Goal: Task Accomplishment & Management: Manage account settings

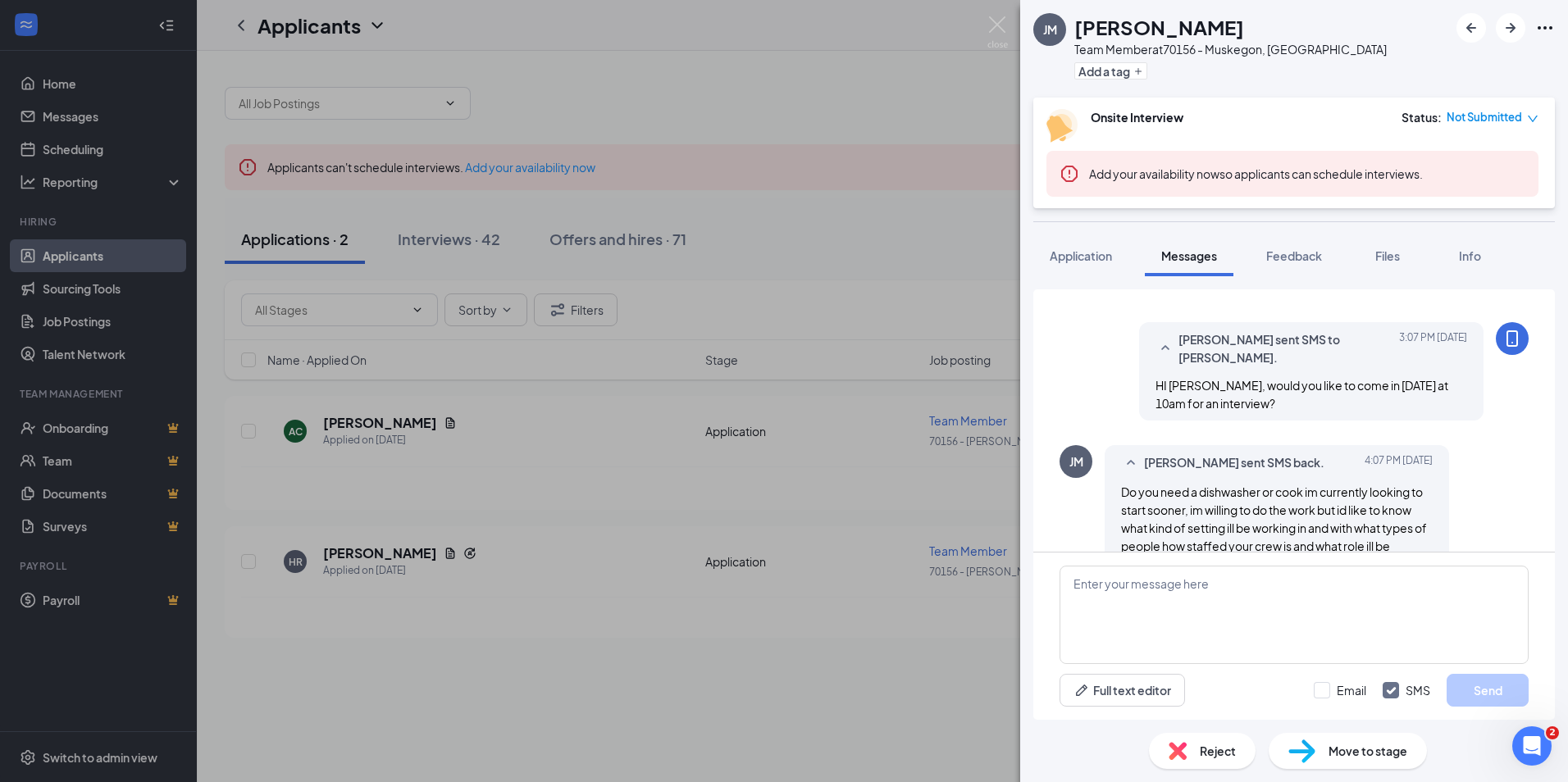
scroll to position [419, 0]
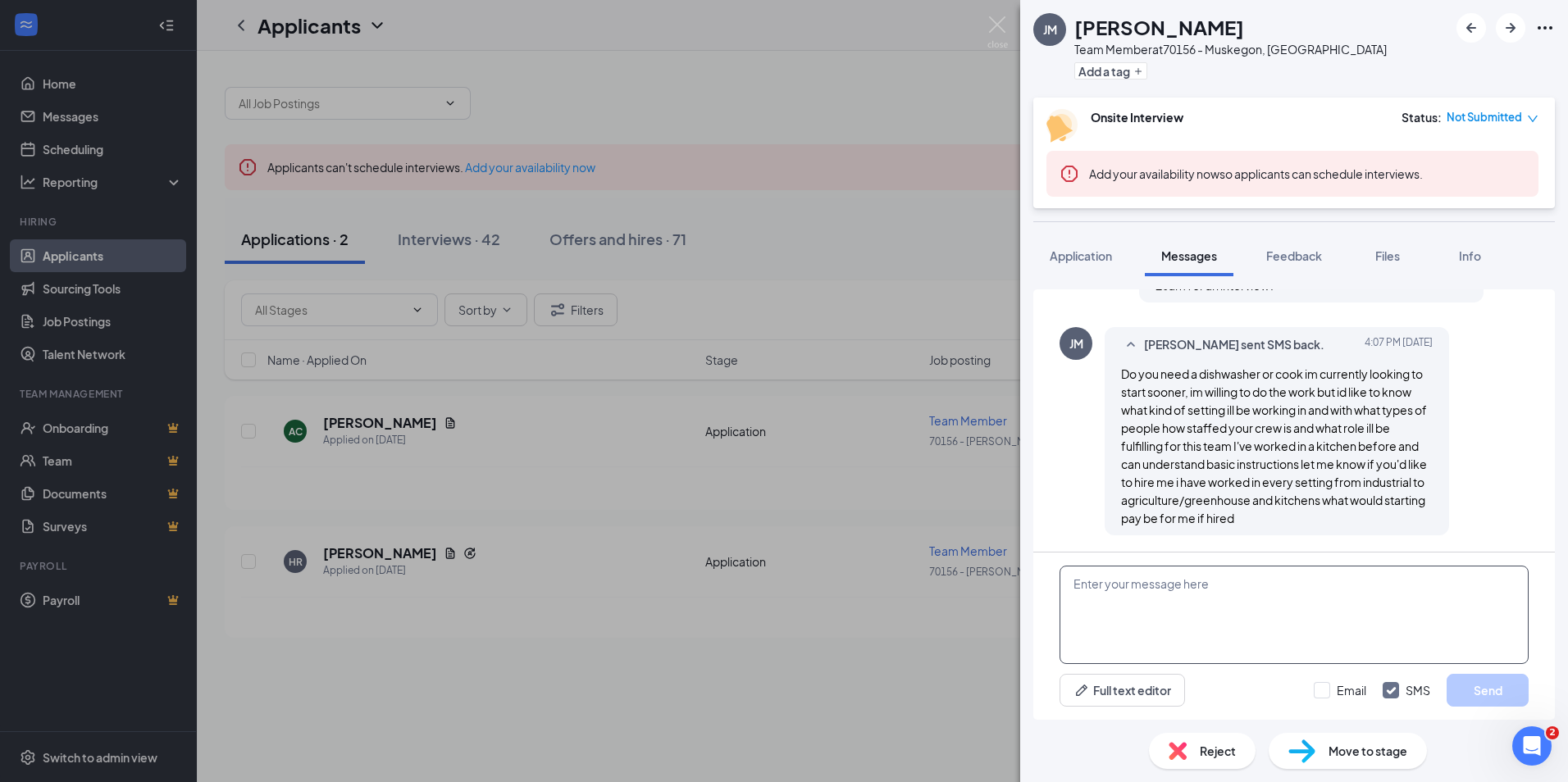
click at [1253, 589] on textarea at bounding box center [1294, 614] width 469 height 98
click at [1207, 626] on textarea "yes, if you would like to come in [DATE] or [DATE] morning at 10 am, id be happ…" at bounding box center [1294, 614] width 469 height 98
type textarea "yes, if you would like to come in [DATE] or [DATE] morning at 10 am, I'd be hap…"
click at [1487, 686] on button "Send" at bounding box center [1487, 690] width 82 height 32
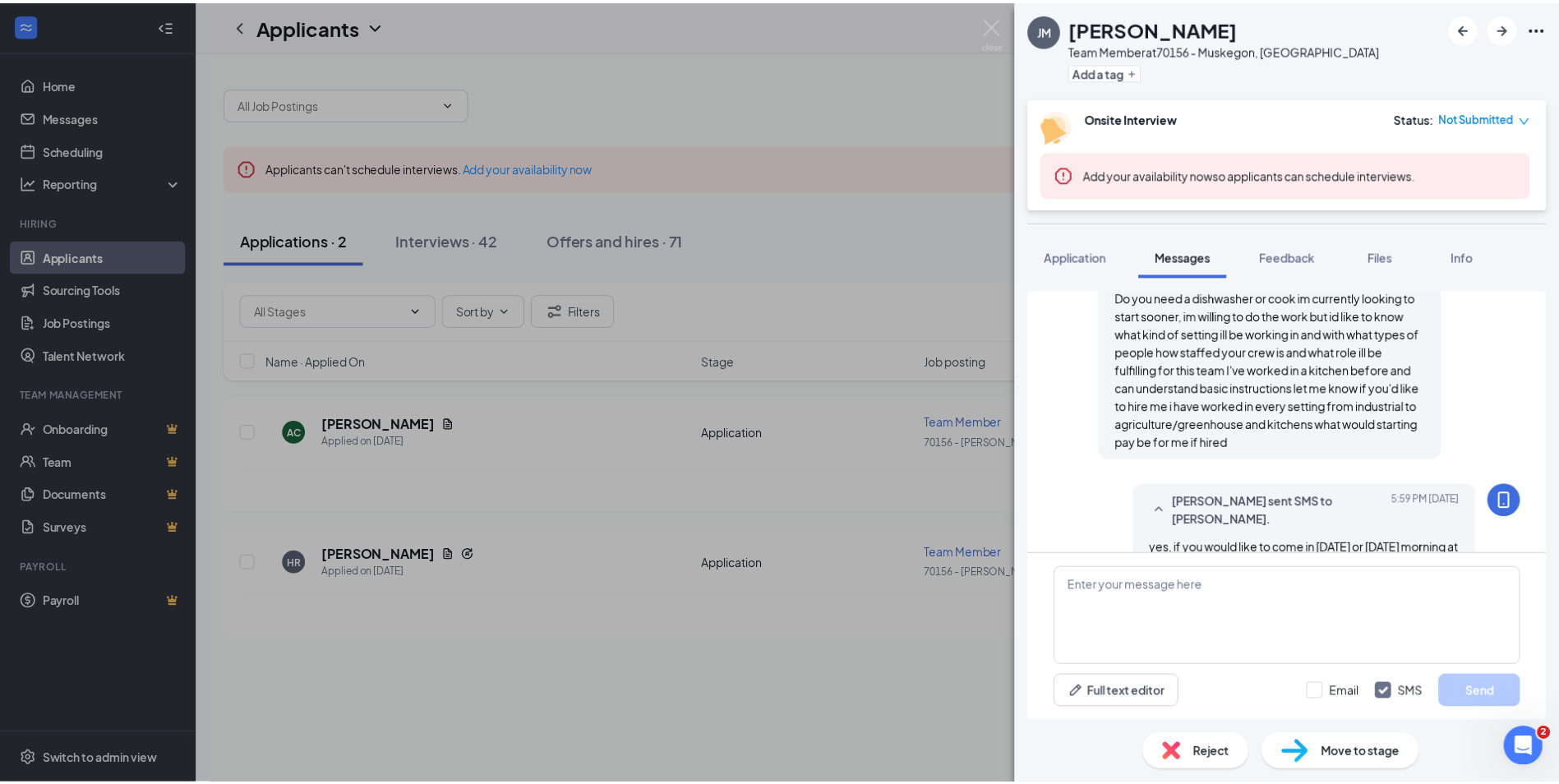
scroll to position [544, 0]
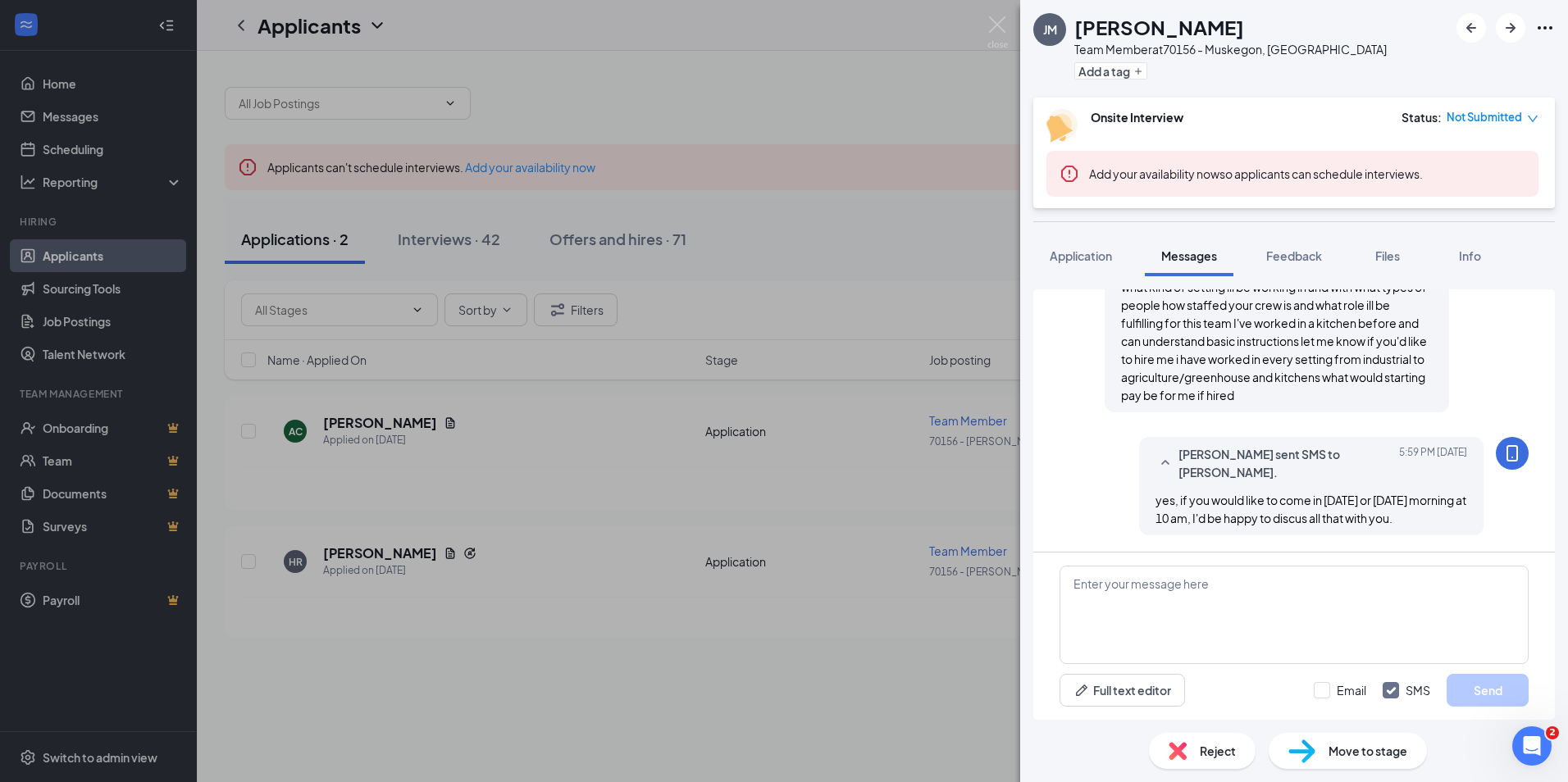
drag, startPoint x: 965, startPoint y: 380, endPoint x: 721, endPoint y: 371, distance: 244.2
click at [965, 378] on div "[PERSON_NAME] Team Member at 70156 - Muskegon, [GEOGRAPHIC_DATA] Add a tag Onsi…" at bounding box center [784, 391] width 1568 height 782
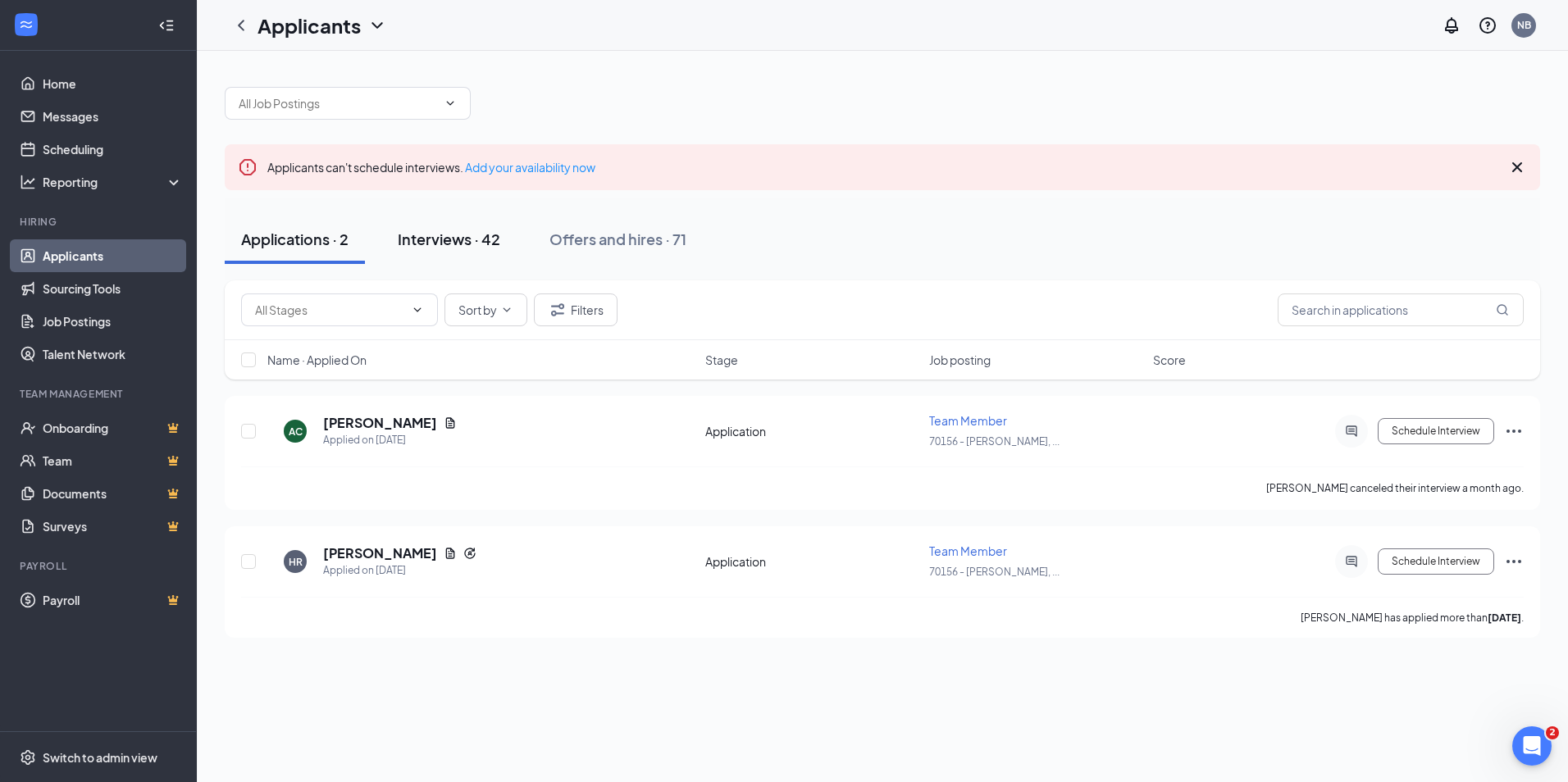
click at [473, 237] on div "Interviews · 42" at bounding box center [449, 239] width 103 height 21
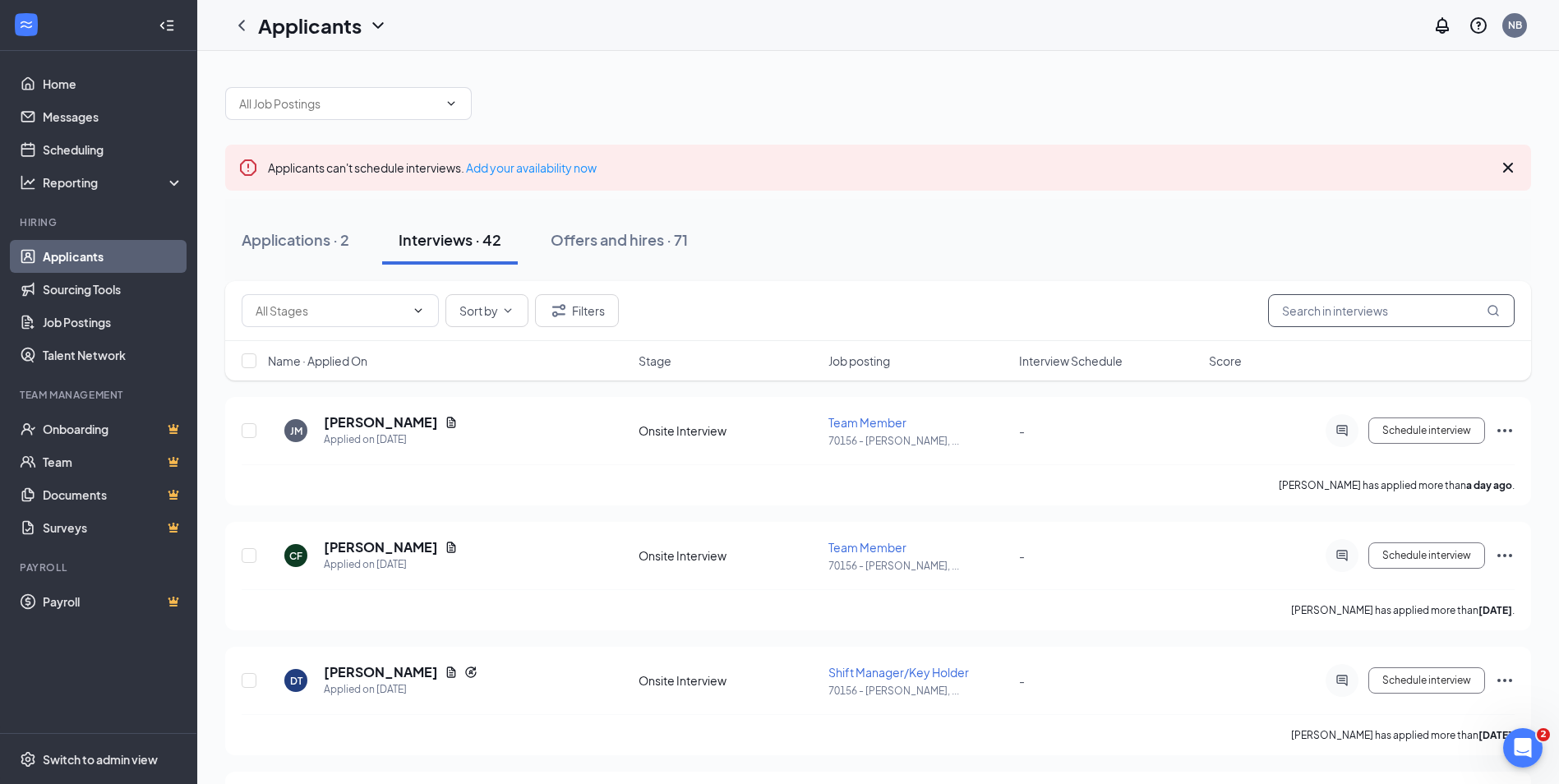
click at [1300, 321] on input "text" at bounding box center [1391, 310] width 247 height 33
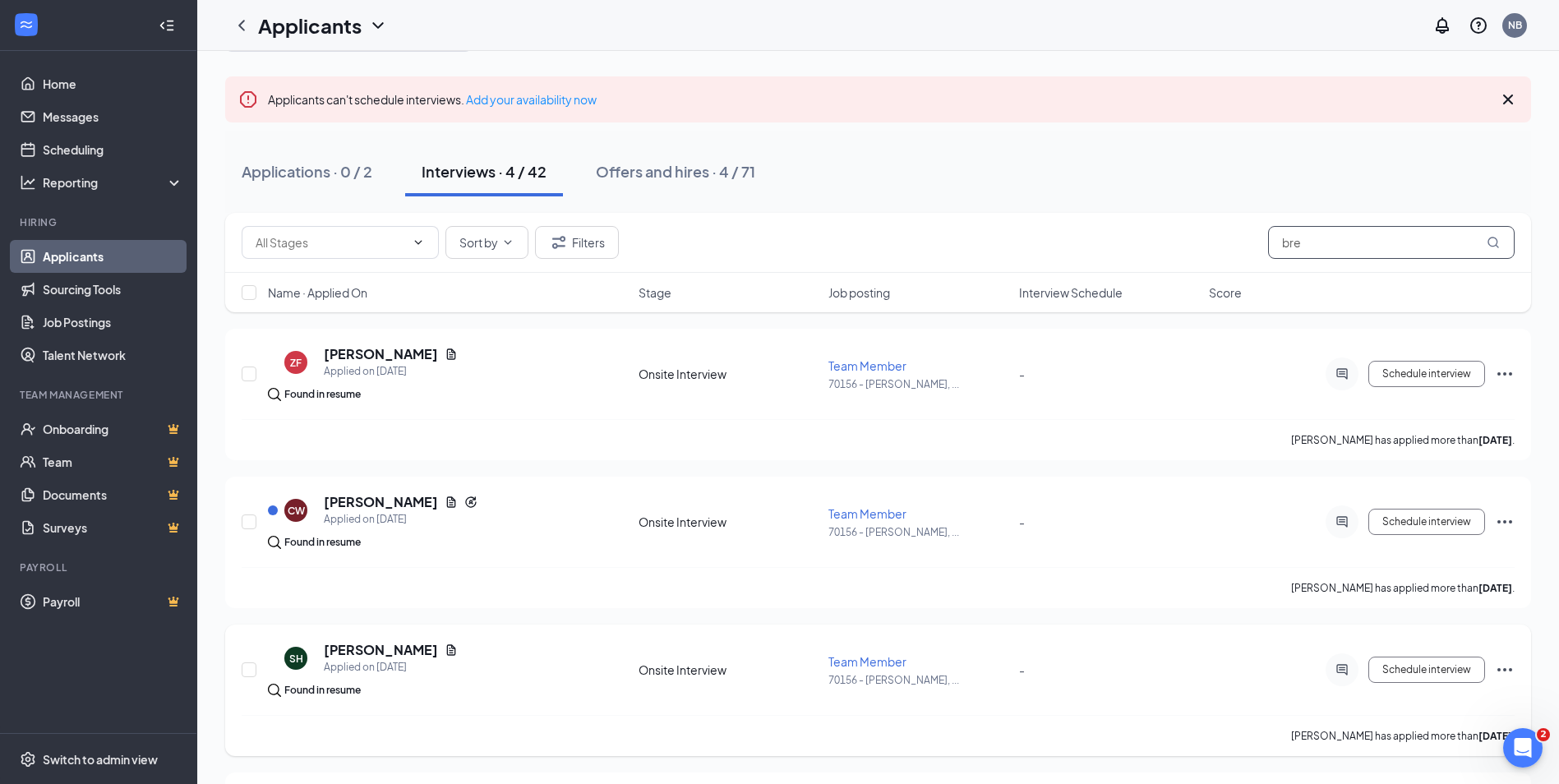
scroll to position [208, 0]
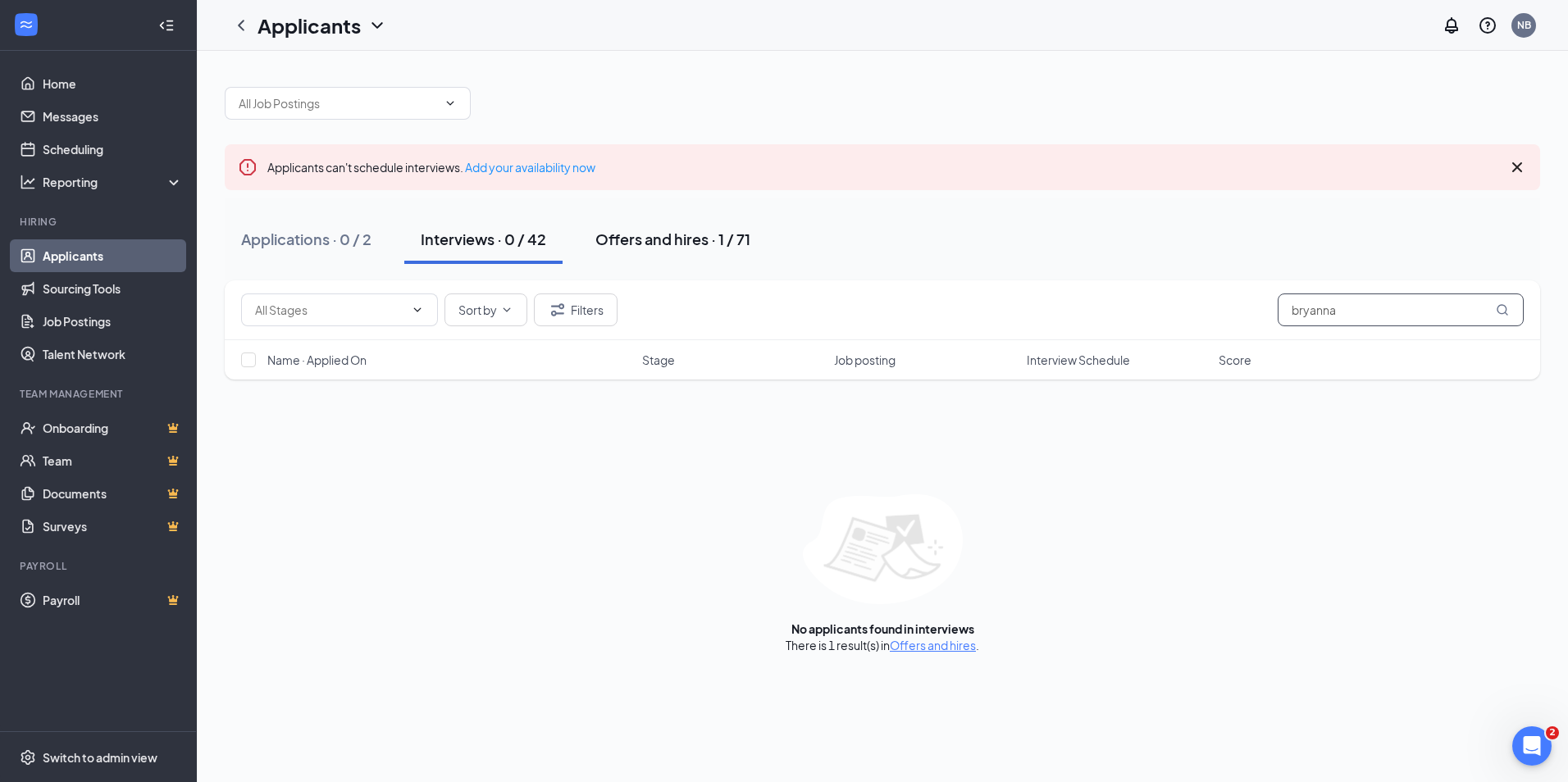
type input "bryanna"
click at [637, 243] on div "Offers and hires · 1 / 71" at bounding box center [673, 239] width 155 height 21
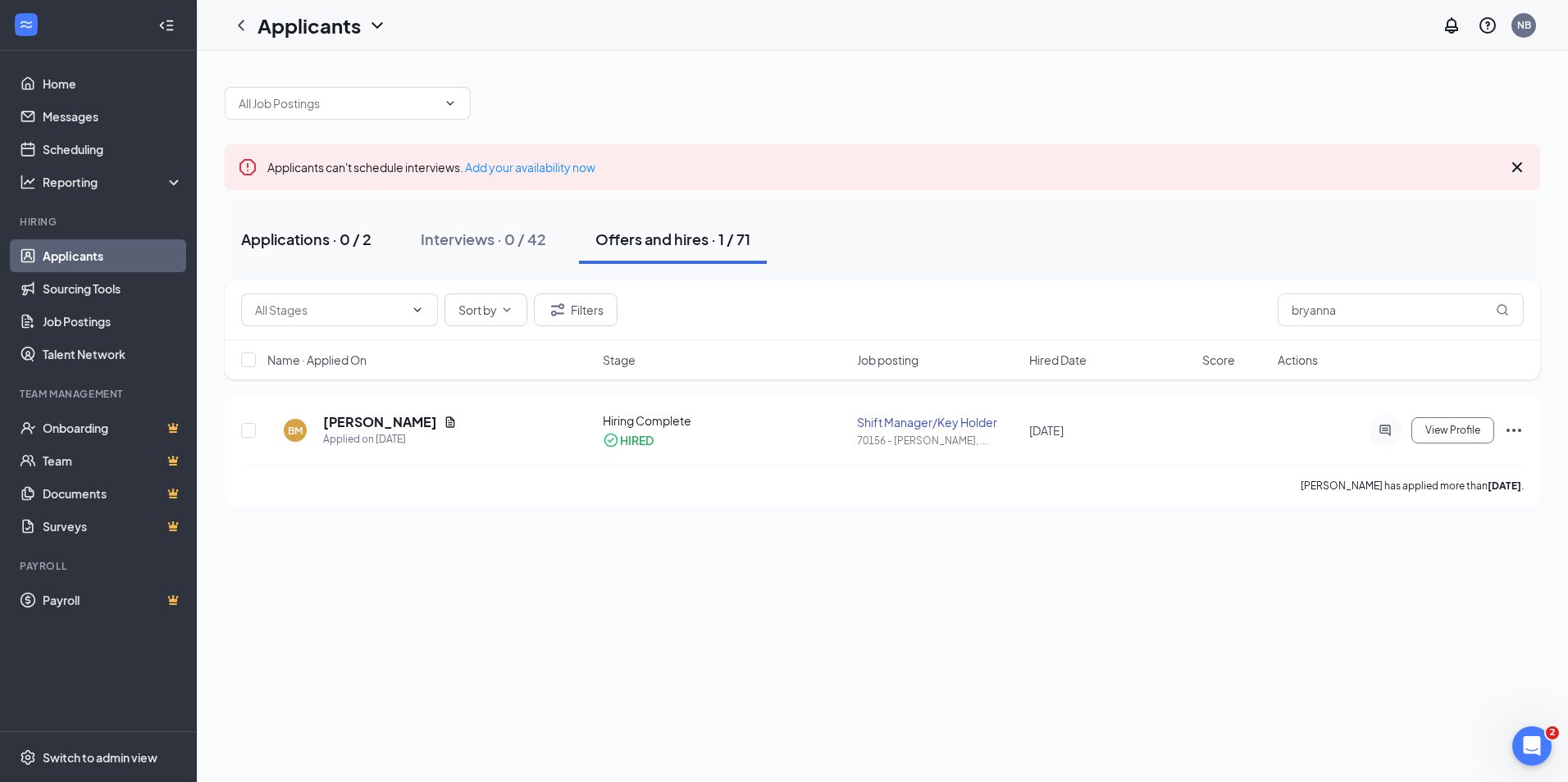
click at [359, 229] on div "Applications · 0 / 2" at bounding box center [306, 239] width 130 height 21
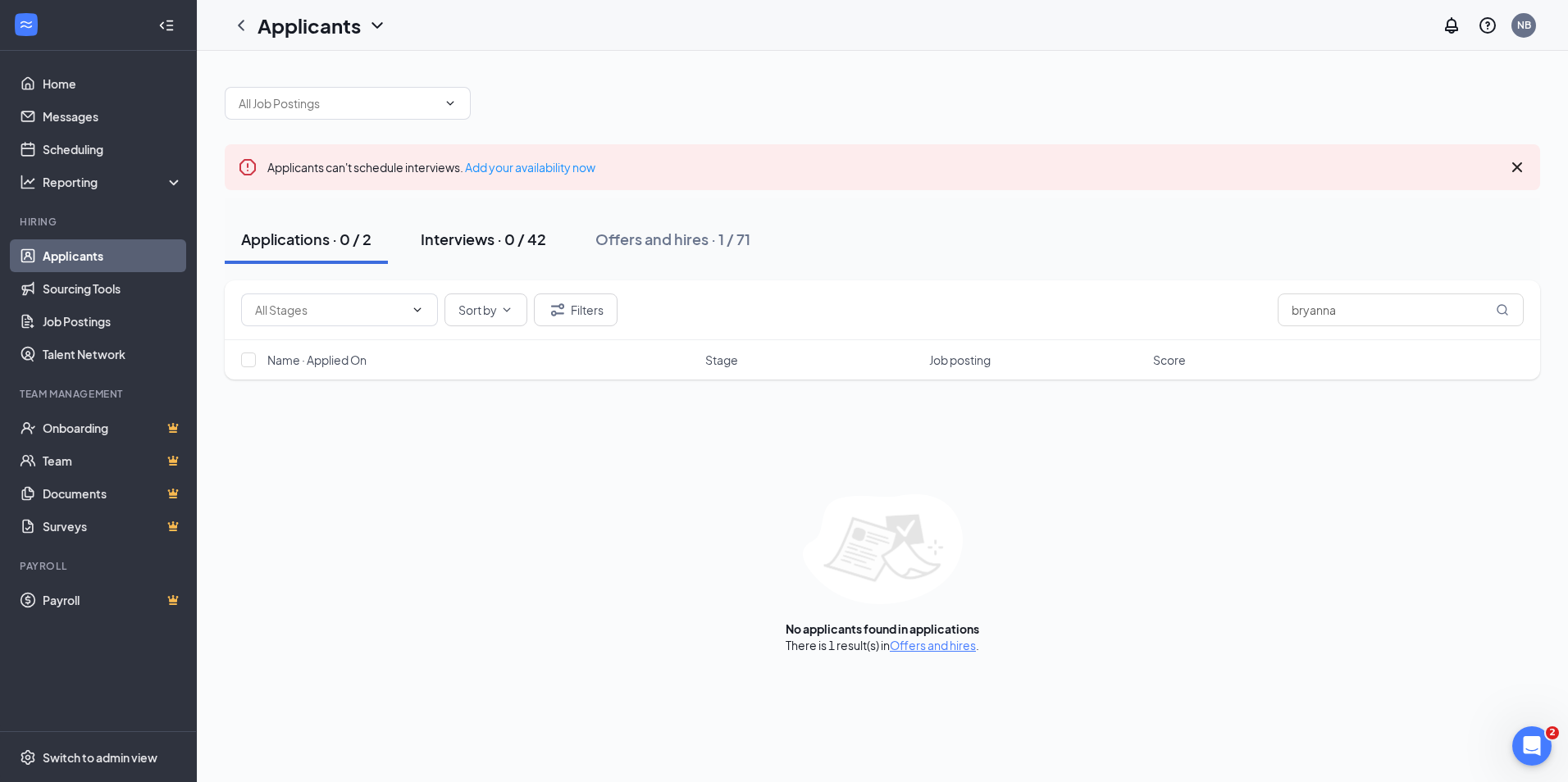
click at [422, 248] on button "Interviews · 0 / 42" at bounding box center [483, 239] width 158 height 50
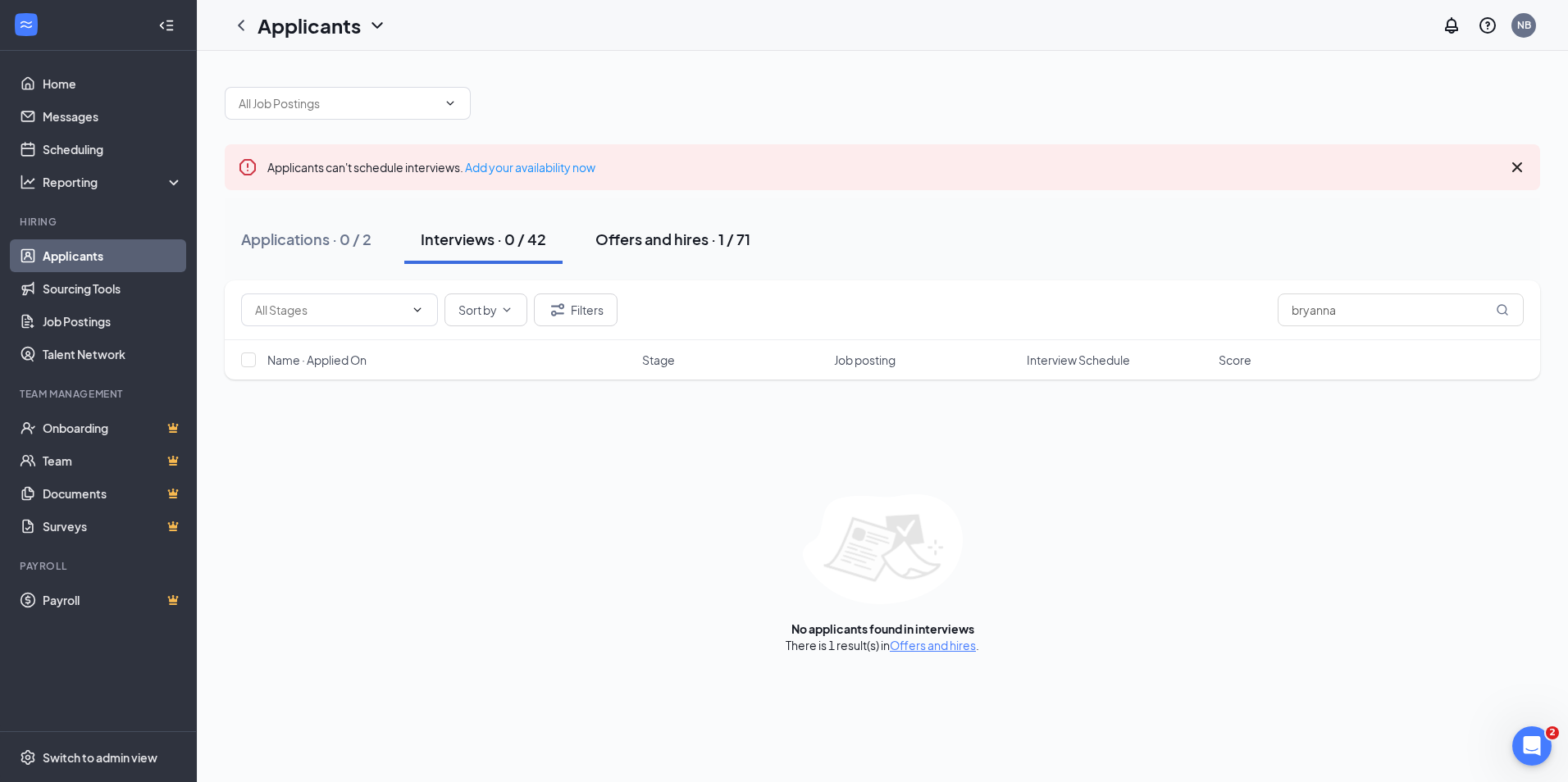
click at [693, 255] on button "Offers and hires · 1 / 71" at bounding box center [673, 239] width 188 height 50
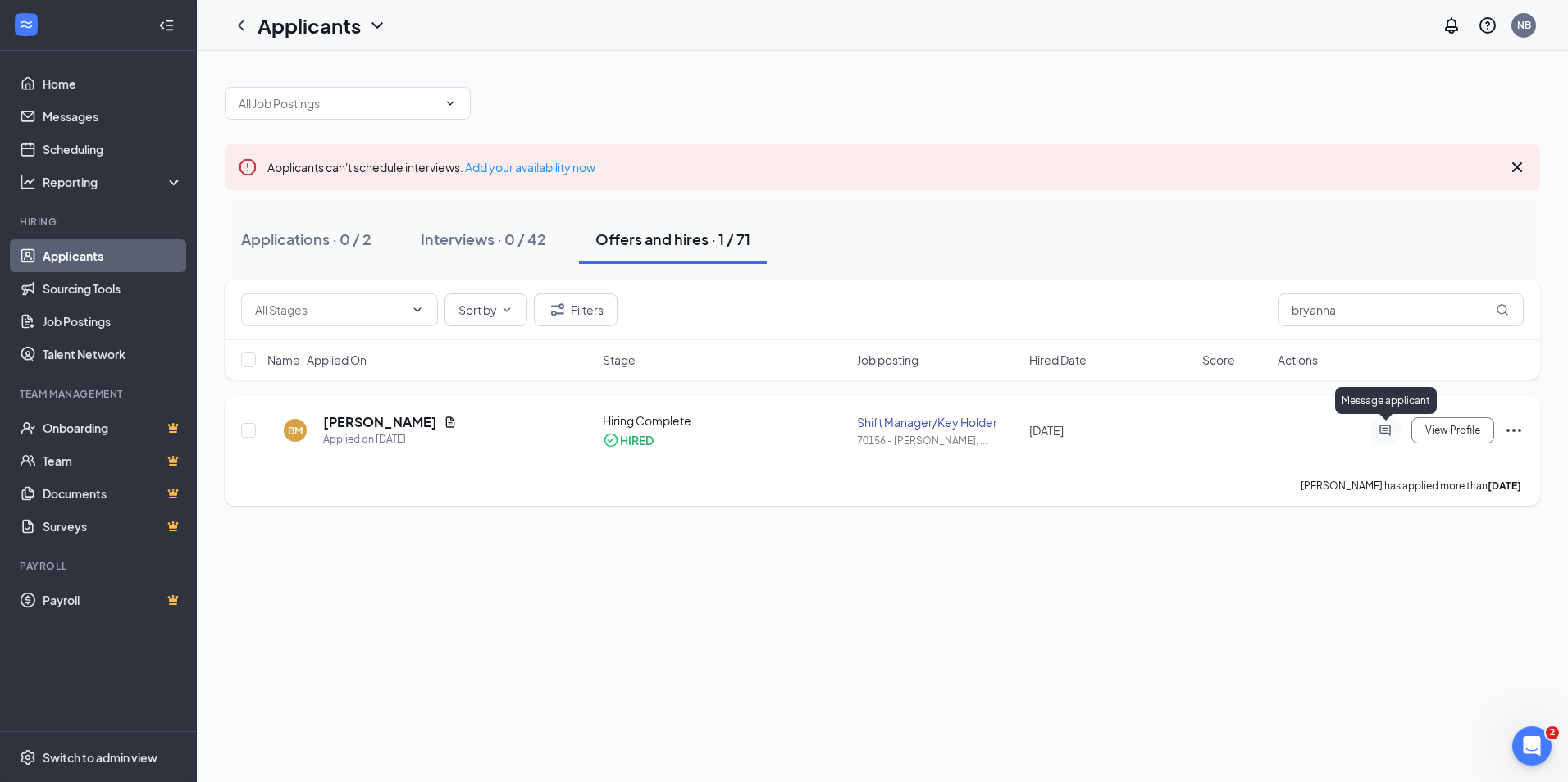
click at [1380, 432] on icon "ActiveChat" at bounding box center [1385, 430] width 11 height 11
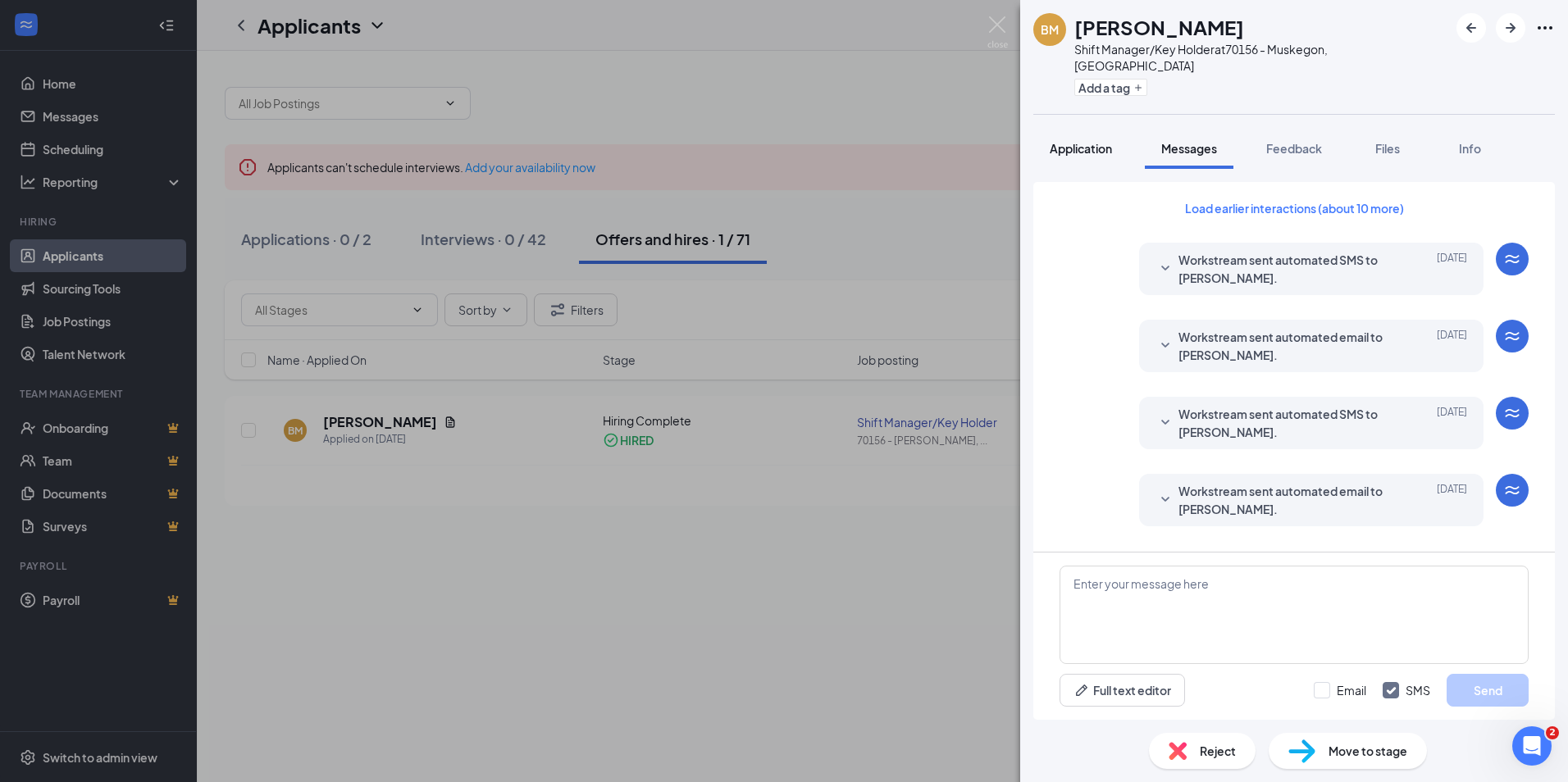
click at [1065, 141] on span "Application" at bounding box center [1080, 148] width 62 height 14
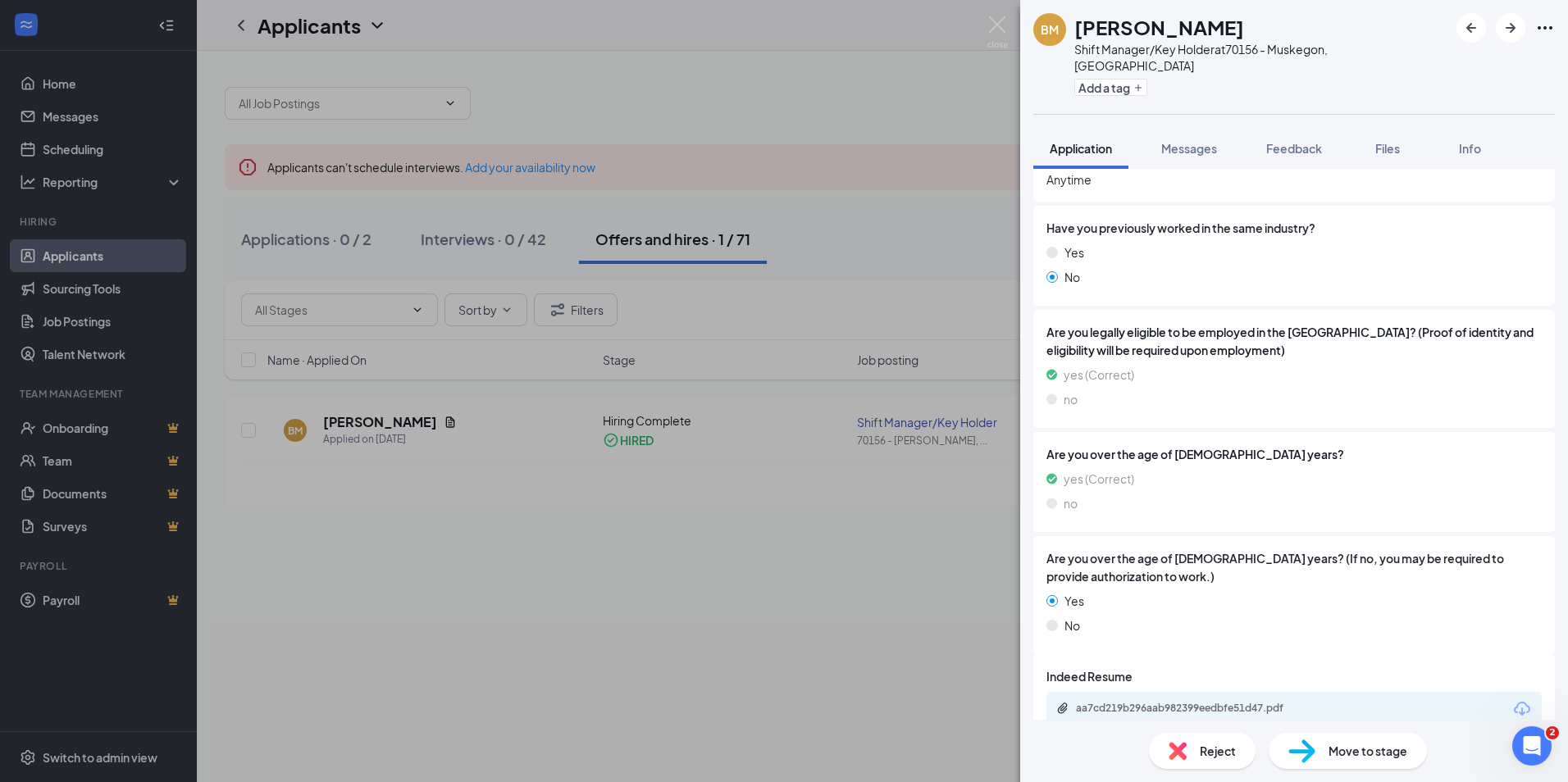
scroll to position [683, 0]
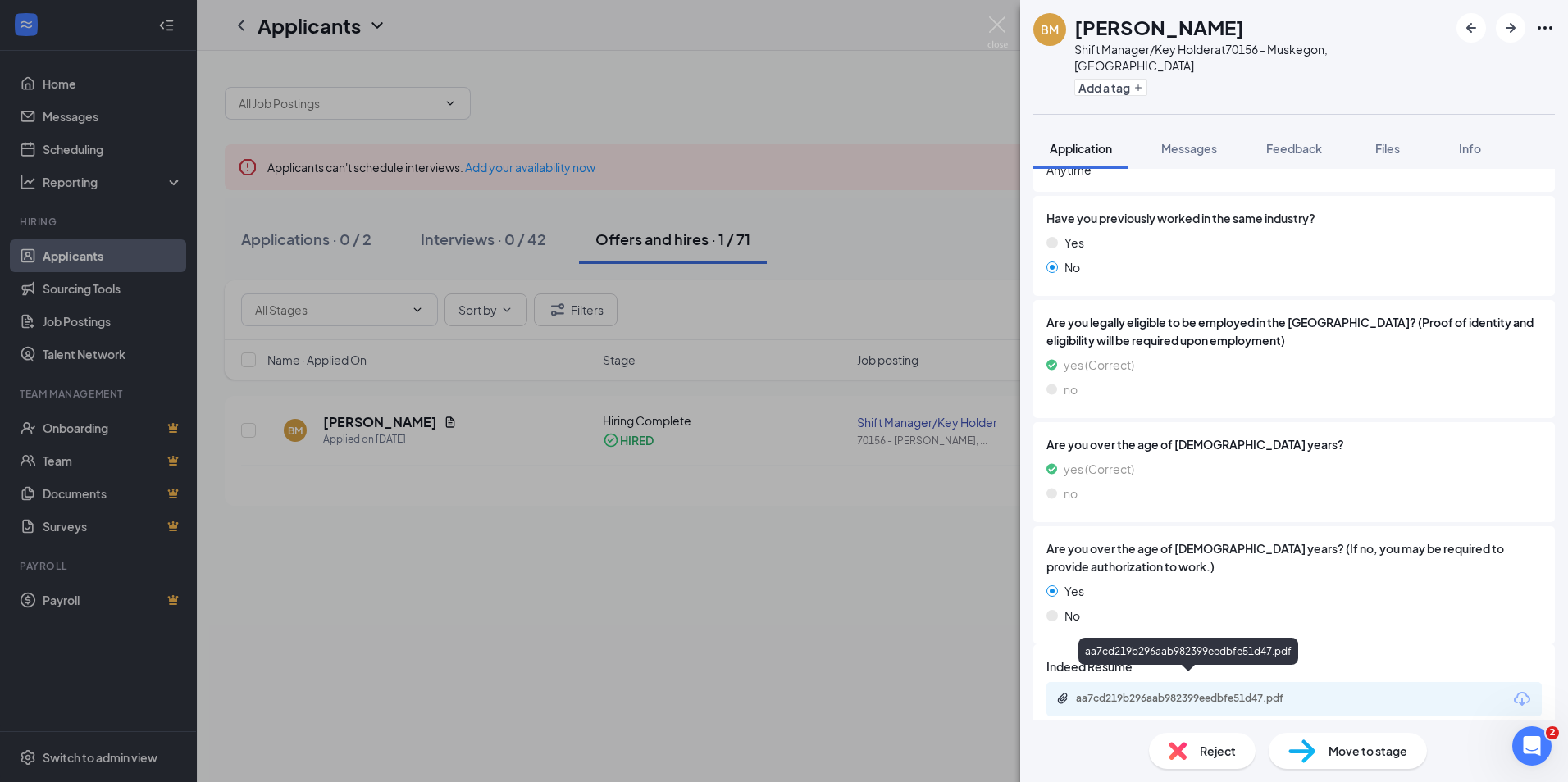
click at [1234, 692] on div "aa7cd219b296aab982399eedbfe51d47.pdf" at bounding box center [1190, 698] width 229 height 14
